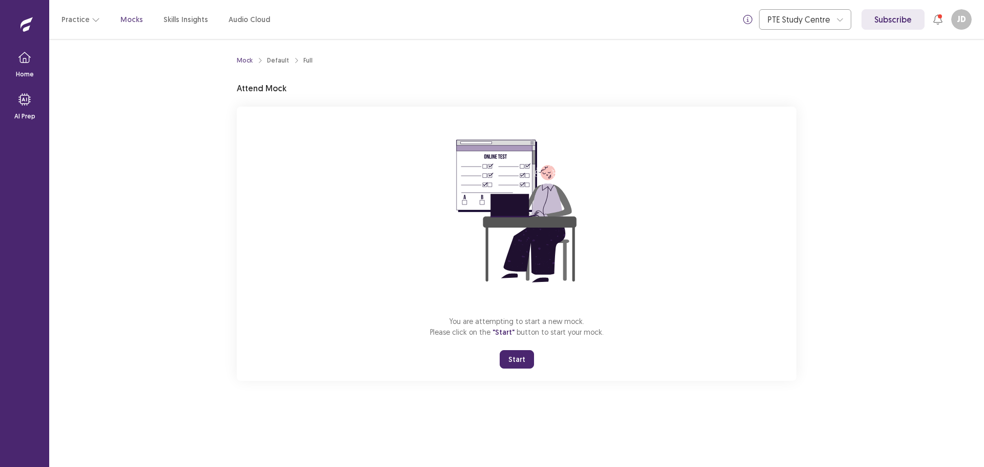
click at [525, 362] on button "Start" at bounding box center [517, 359] width 34 height 18
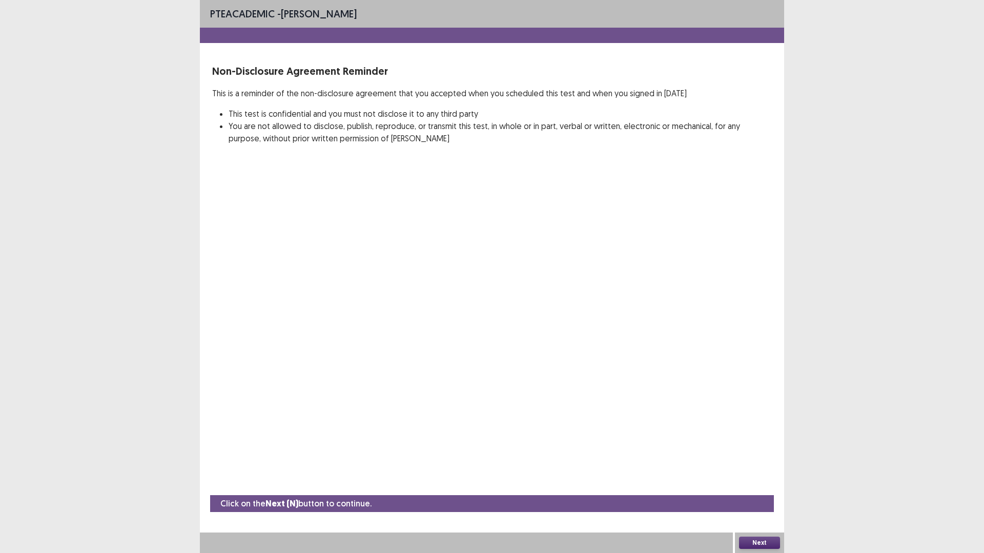
click at [754, 466] on button "Next" at bounding box center [759, 543] width 41 height 12
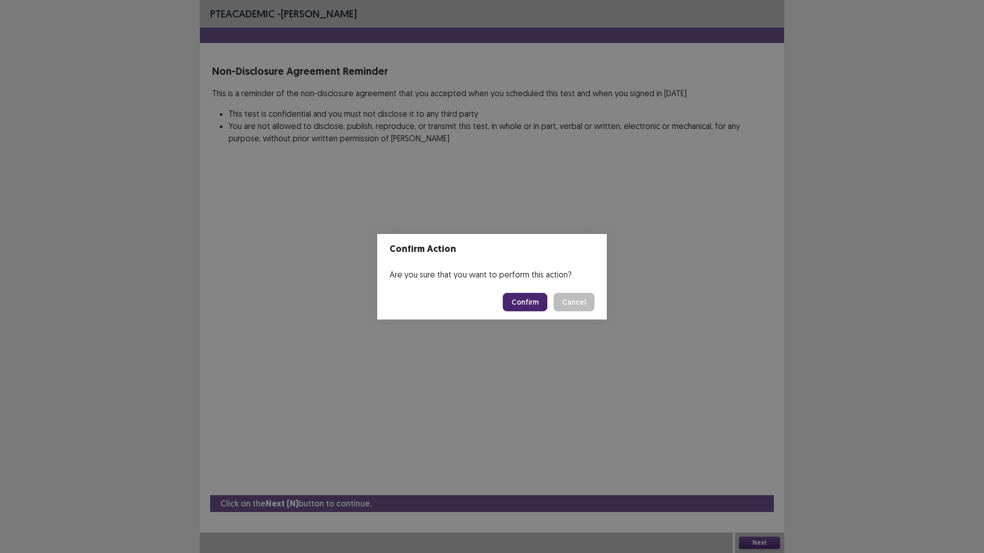
click at [522, 303] on button "Confirm" at bounding box center [525, 302] width 45 height 18
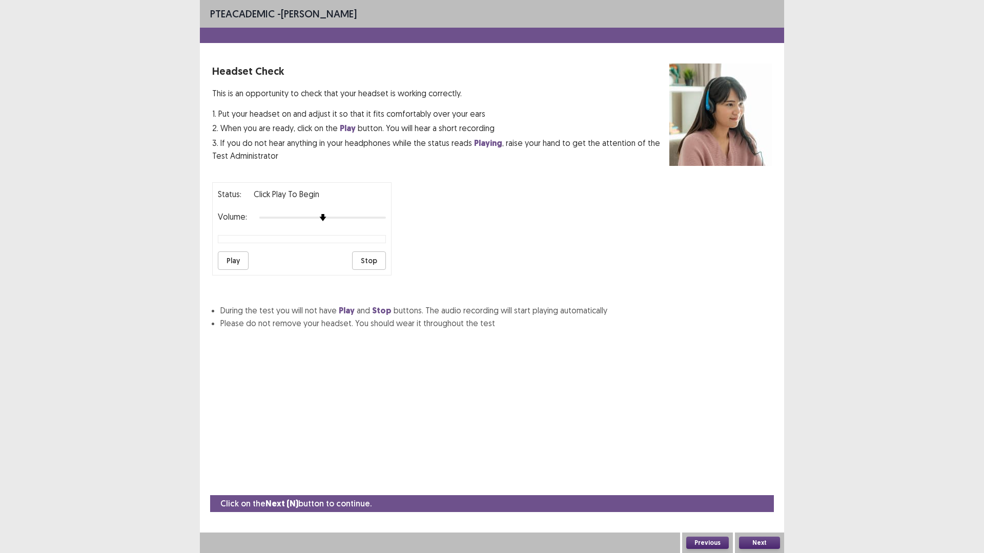
click at [231, 266] on button "Play" at bounding box center [233, 261] width 31 height 18
click at [764, 466] on button "Next" at bounding box center [759, 543] width 41 height 12
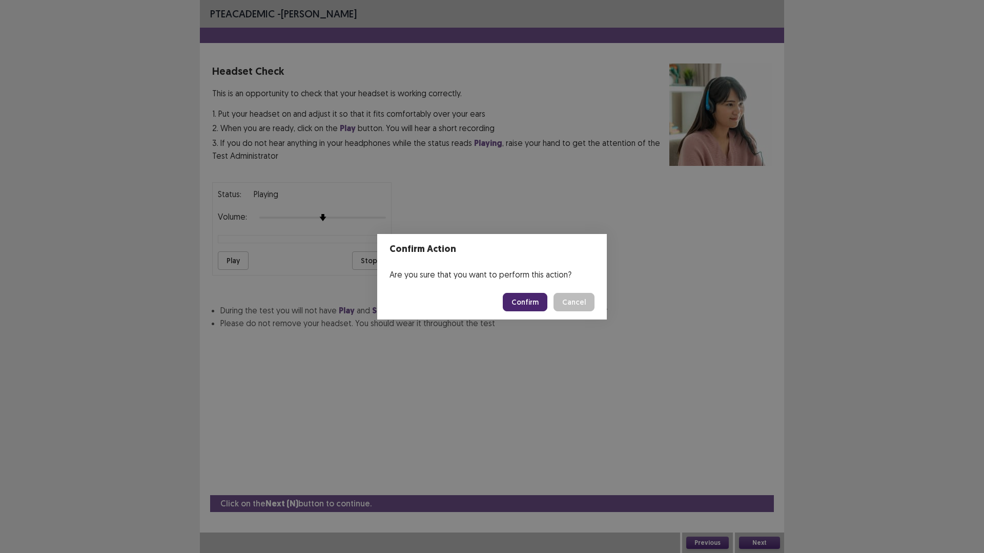
click at [519, 300] on button "Confirm" at bounding box center [525, 302] width 45 height 18
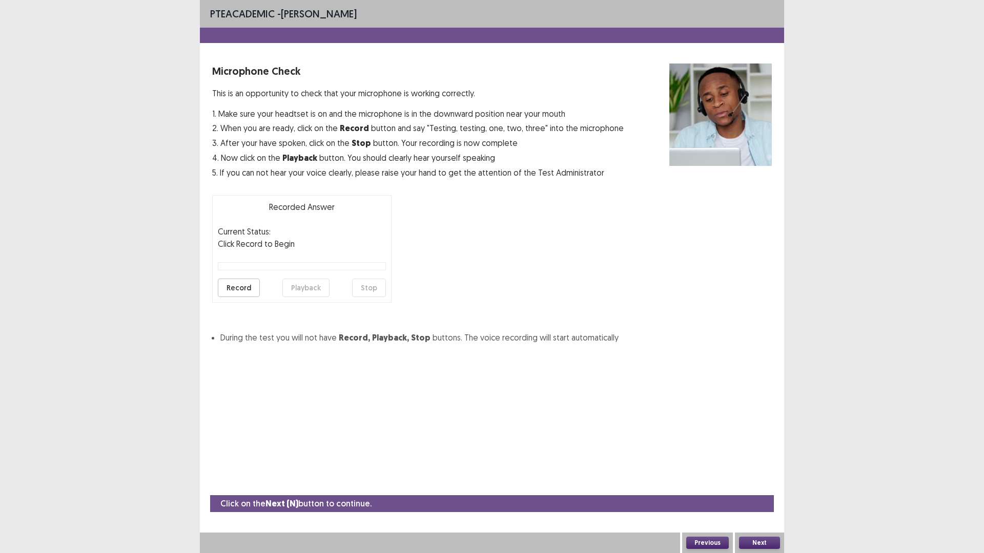
click at [236, 290] on button "Record" at bounding box center [239, 288] width 42 height 18
click at [371, 287] on button "Stop" at bounding box center [369, 288] width 34 height 18
click at [310, 289] on button "Playback" at bounding box center [305, 288] width 47 height 18
click at [244, 293] on button "Record" at bounding box center [239, 288] width 42 height 18
click at [373, 290] on button "Stop" at bounding box center [369, 288] width 34 height 18
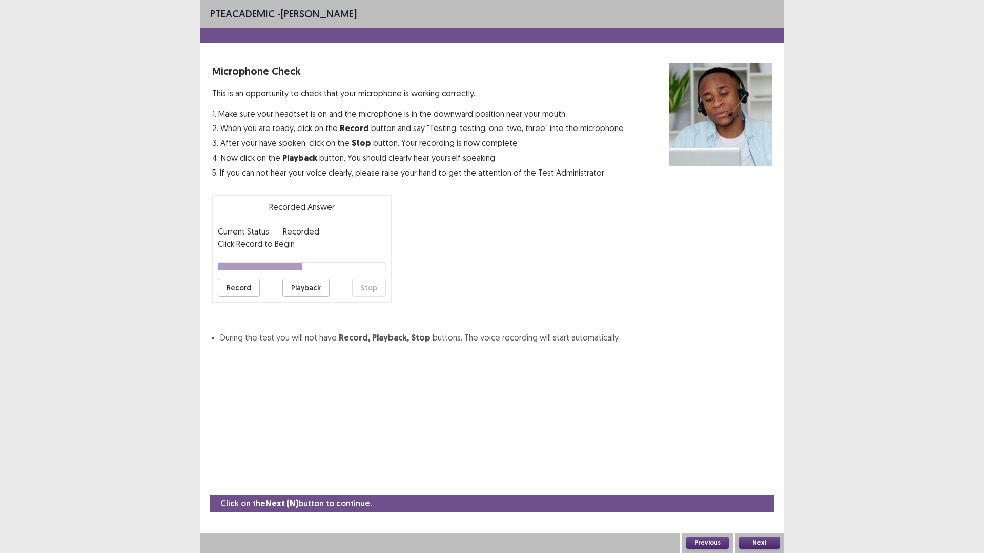
click at [300, 291] on button "Playback" at bounding box center [305, 288] width 47 height 18
click at [768, 466] on button "Next" at bounding box center [759, 543] width 41 height 12
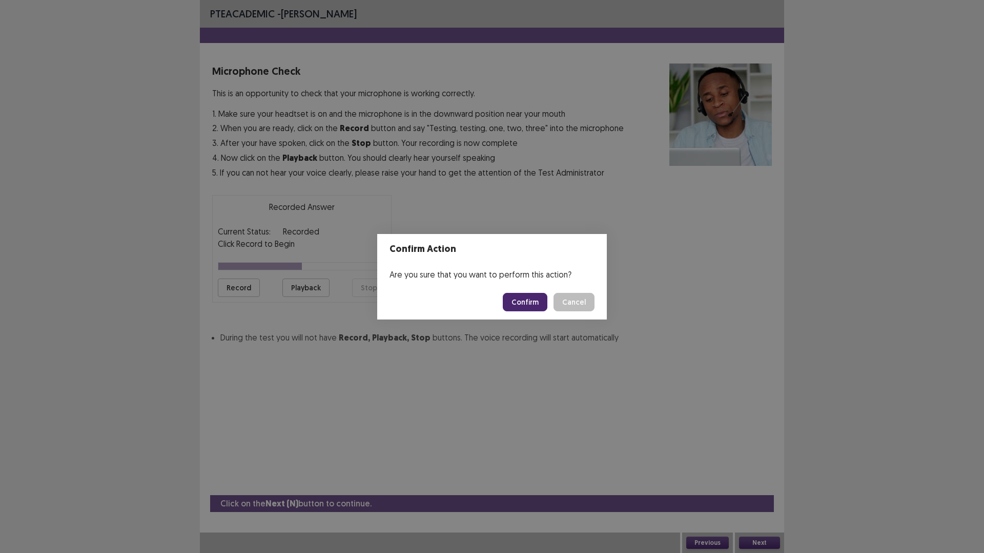
click at [523, 303] on button "Confirm" at bounding box center [525, 302] width 45 height 18
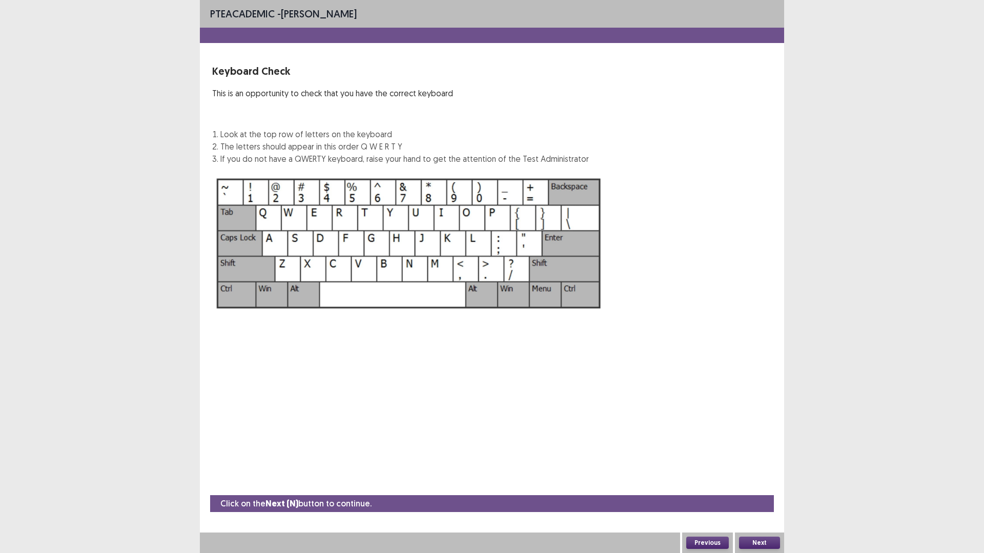
click at [758, 466] on button "Next" at bounding box center [759, 543] width 41 height 12
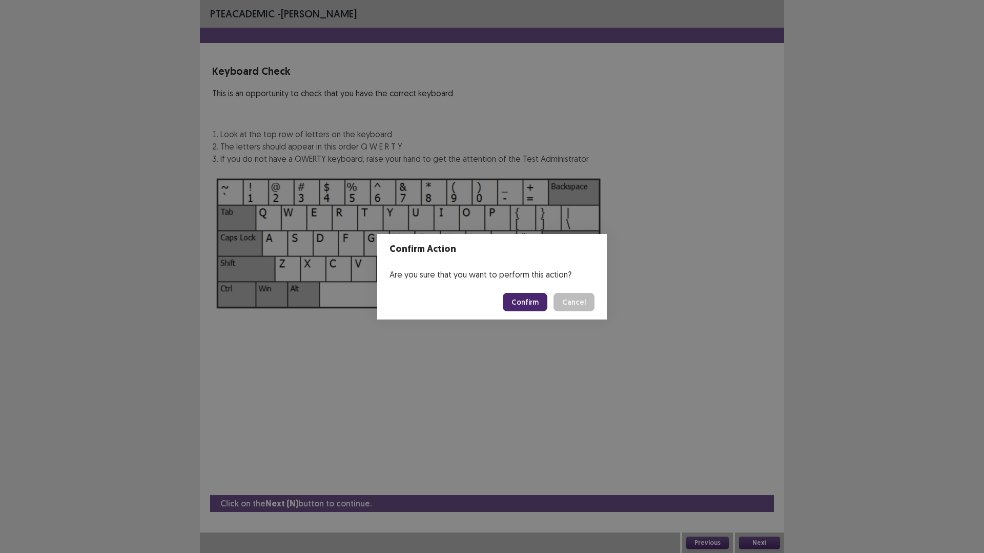
click at [519, 305] on button "Confirm" at bounding box center [525, 302] width 45 height 18
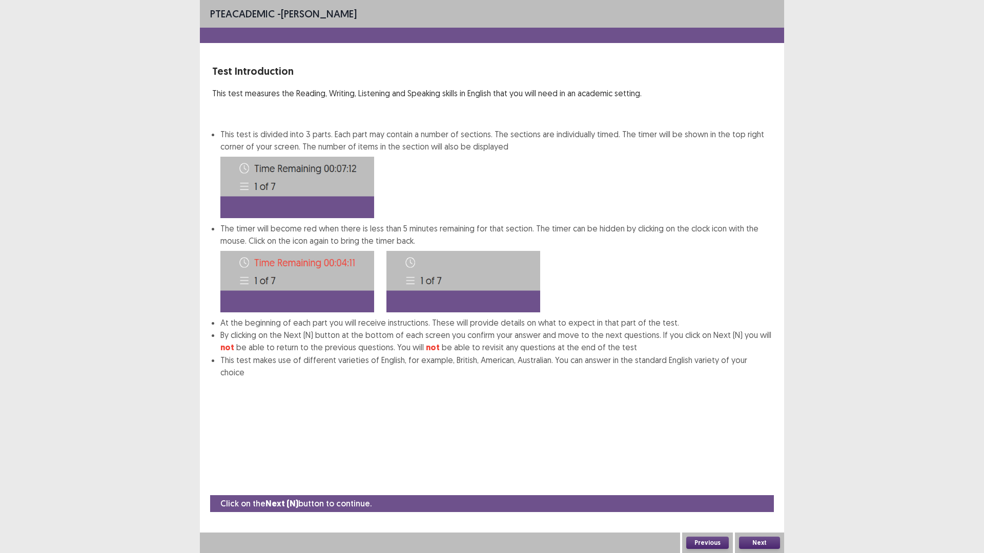
click at [759, 466] on button "Next" at bounding box center [759, 543] width 41 height 12
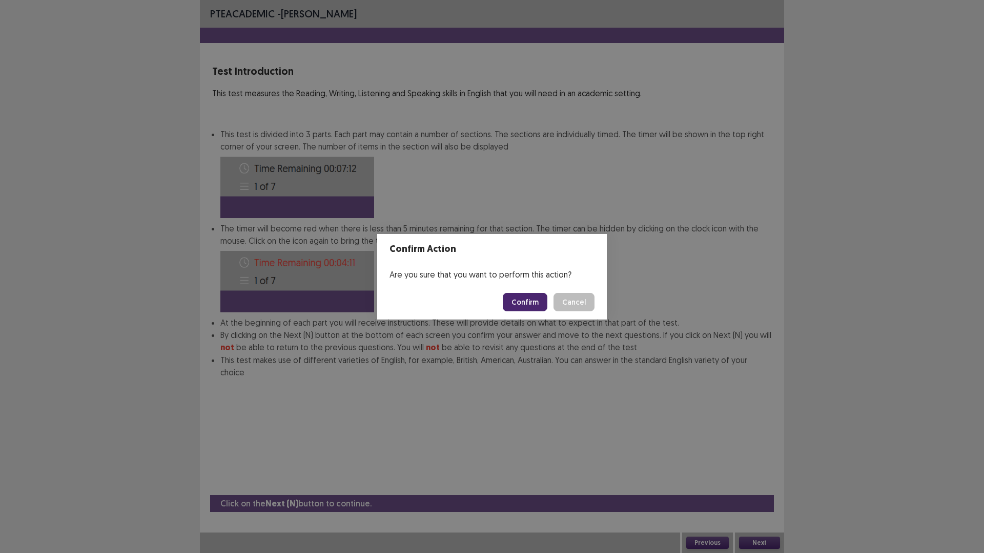
click at [531, 307] on button "Confirm" at bounding box center [525, 302] width 45 height 18
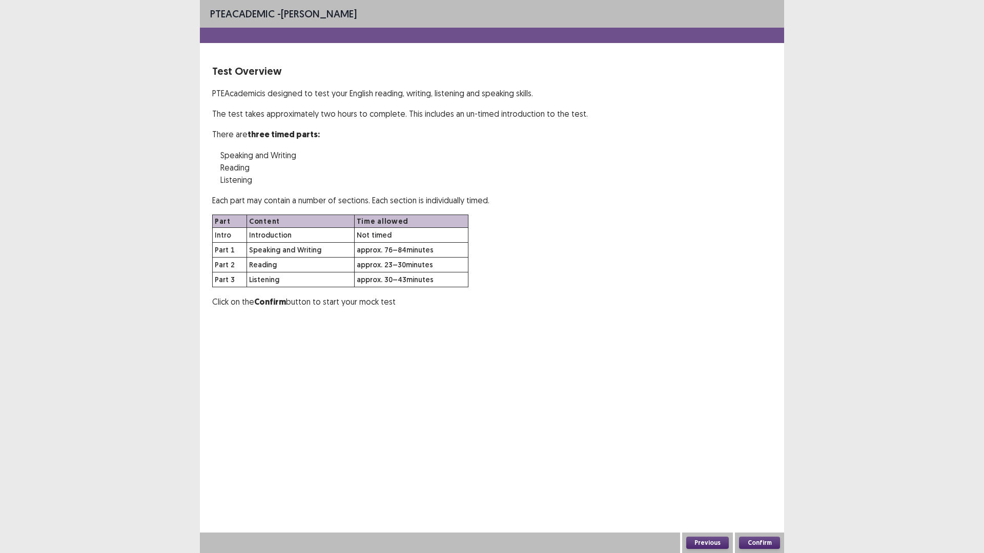
click at [759, 466] on button "Confirm" at bounding box center [759, 543] width 41 height 12
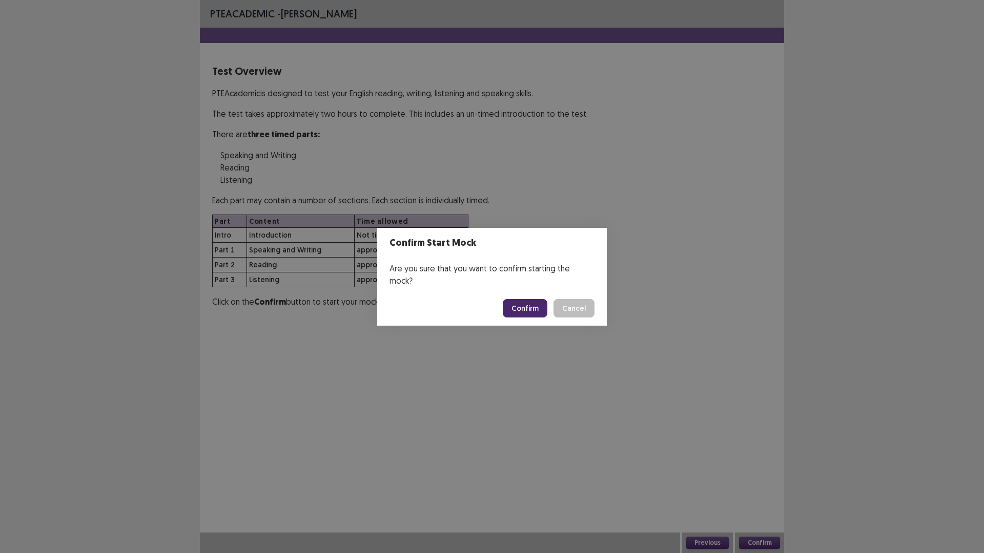
click at [532, 301] on button "Confirm" at bounding box center [525, 308] width 45 height 18
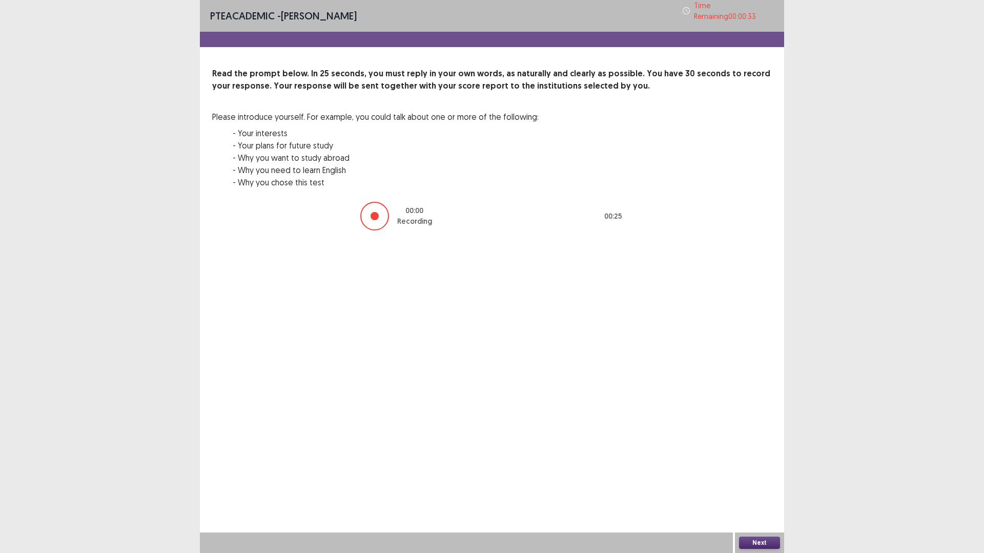
click at [759, 466] on div "Next" at bounding box center [759, 543] width 49 height 20
click at [758, 466] on button "Next" at bounding box center [759, 543] width 41 height 12
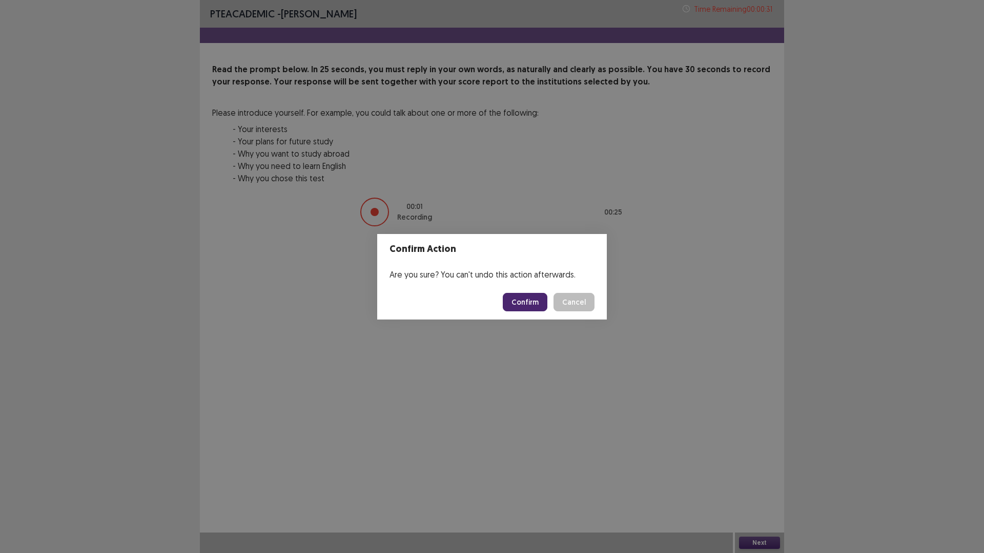
click at [533, 304] on button "Confirm" at bounding box center [525, 302] width 45 height 18
